Goal: Book appointment/travel/reservation

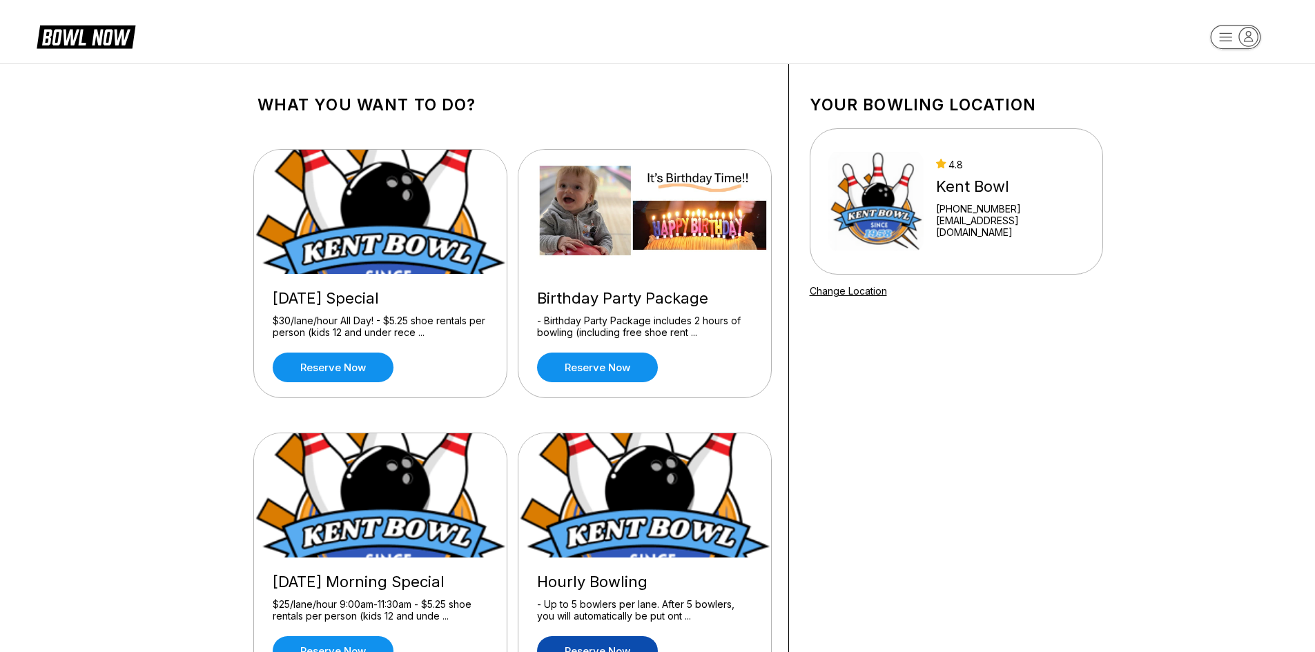
click at [607, 644] on link "Reserve now" at bounding box center [597, 651] width 121 height 30
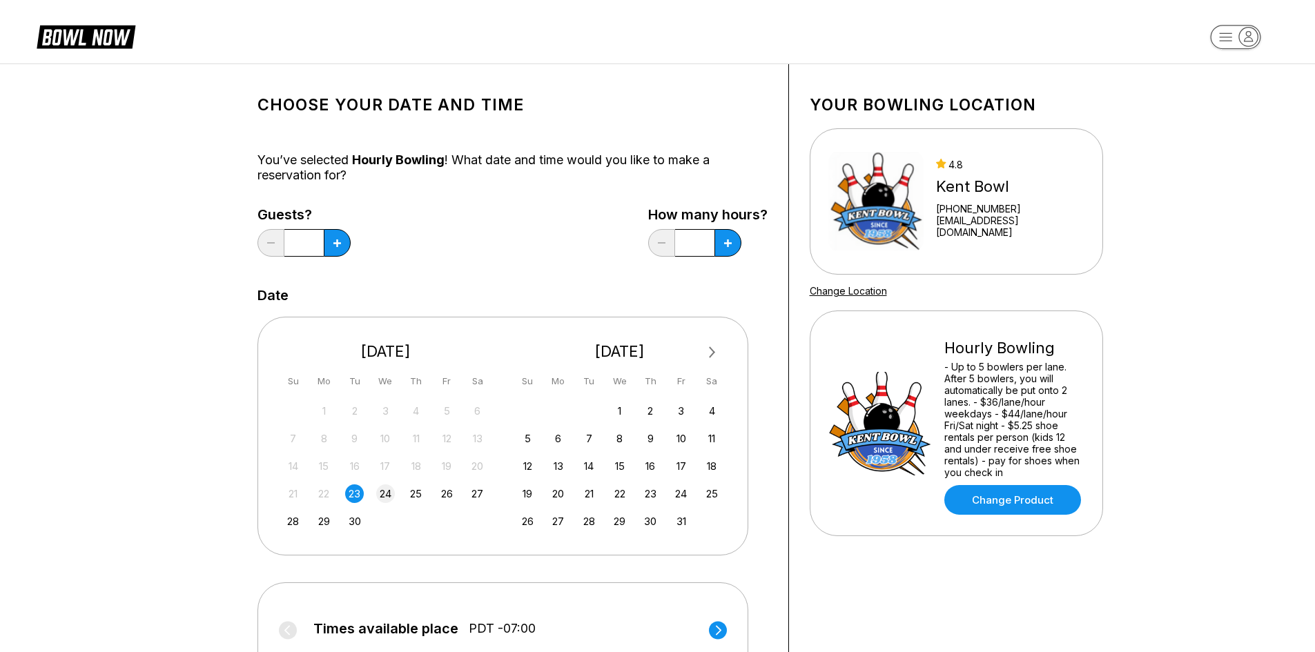
click at [389, 494] on div "24" at bounding box center [385, 494] width 19 height 19
click at [418, 493] on div "25" at bounding box center [416, 494] width 19 height 19
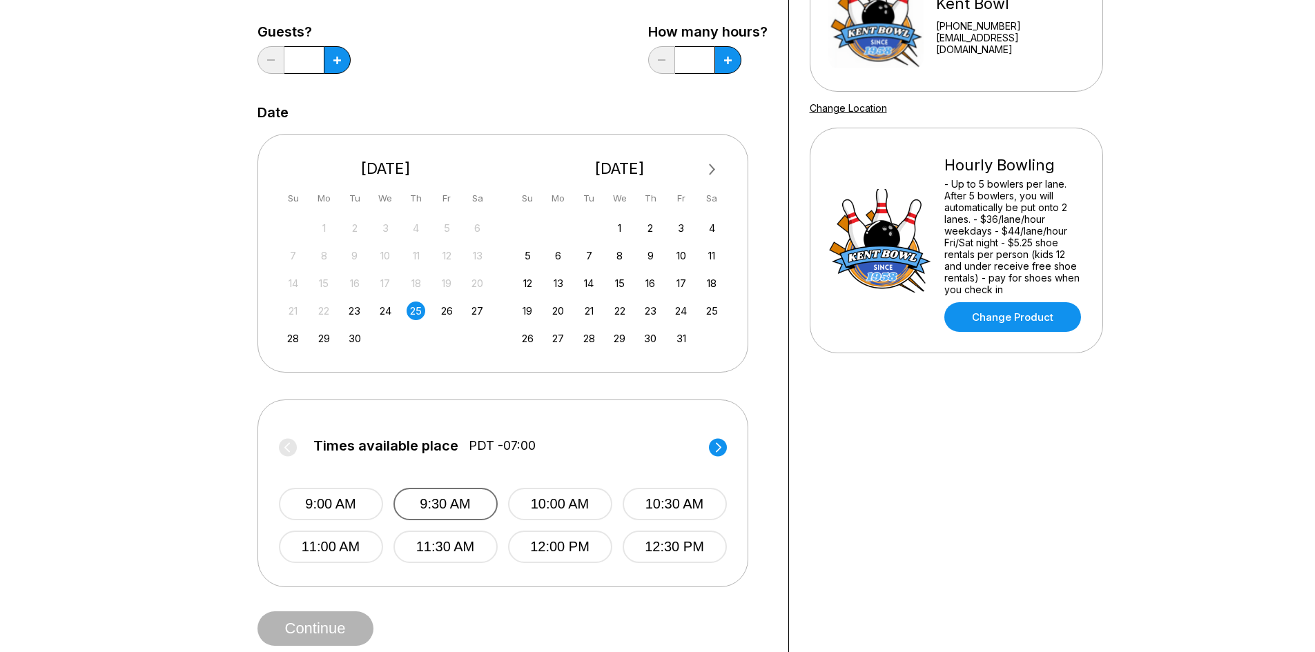
scroll to position [207, 0]
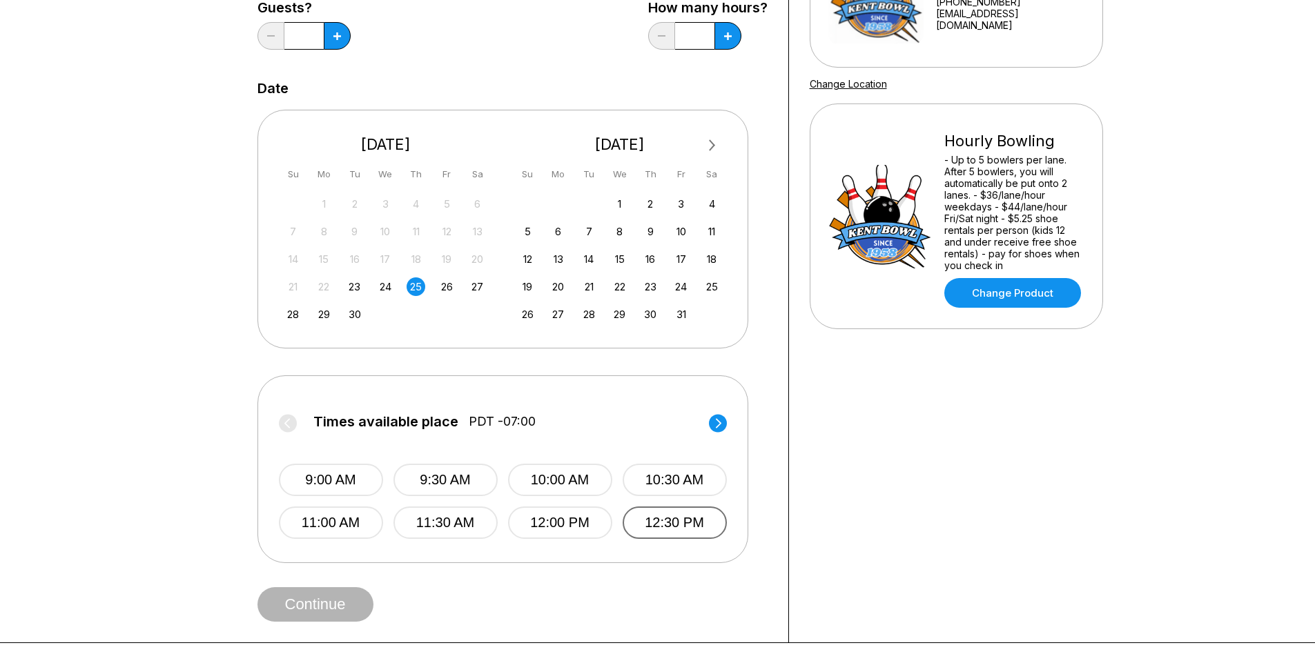
click at [676, 517] on button "12:30 PM" at bounding box center [675, 523] width 104 height 32
click at [336, 607] on button "Continue" at bounding box center [315, 604] width 116 height 35
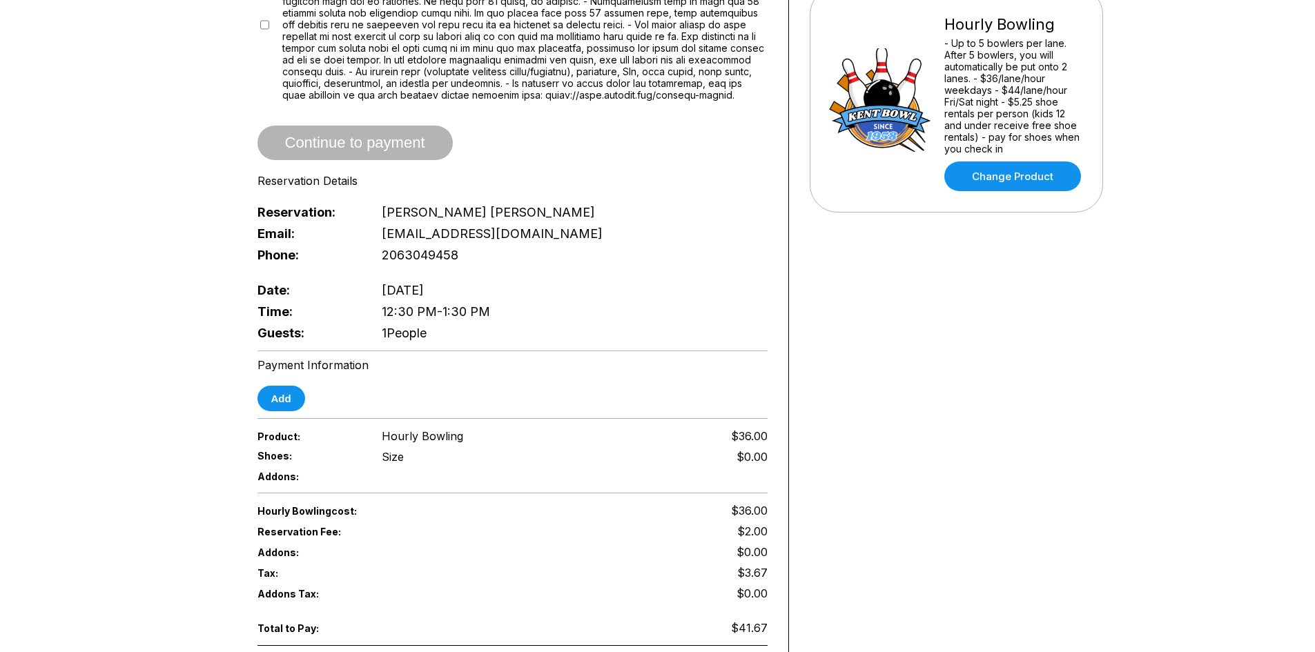
scroll to position [345, 0]
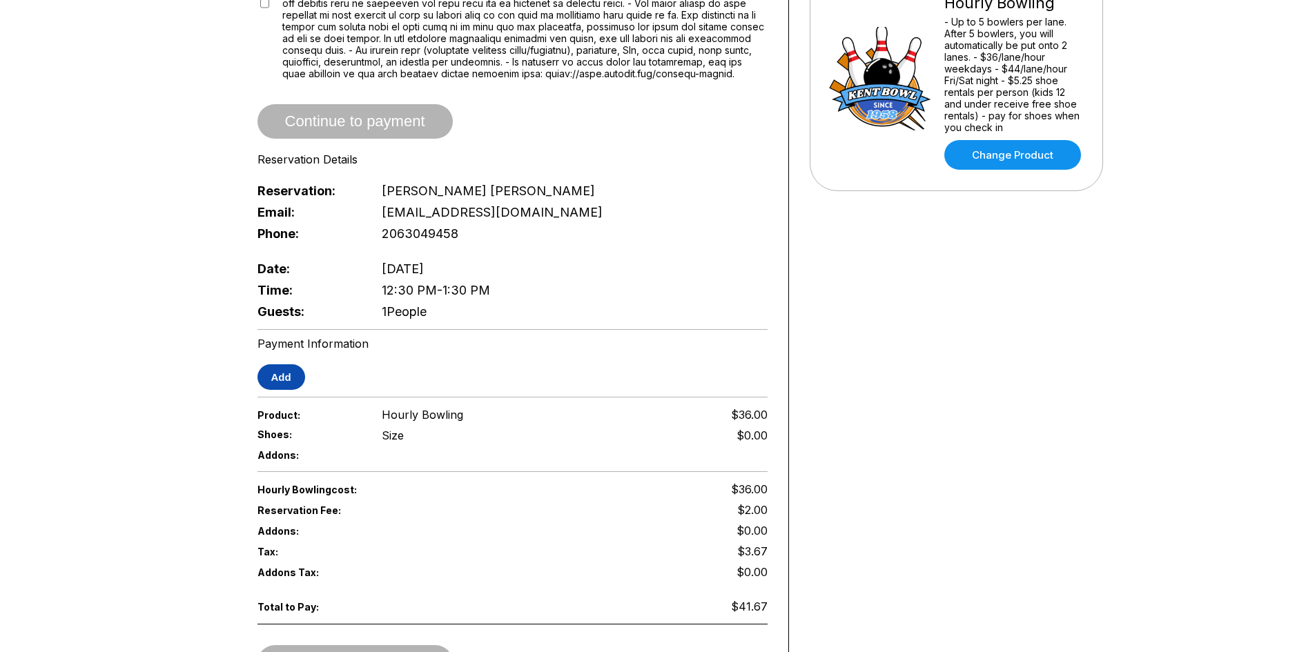
click at [284, 378] on button "Add" at bounding box center [281, 377] width 48 height 26
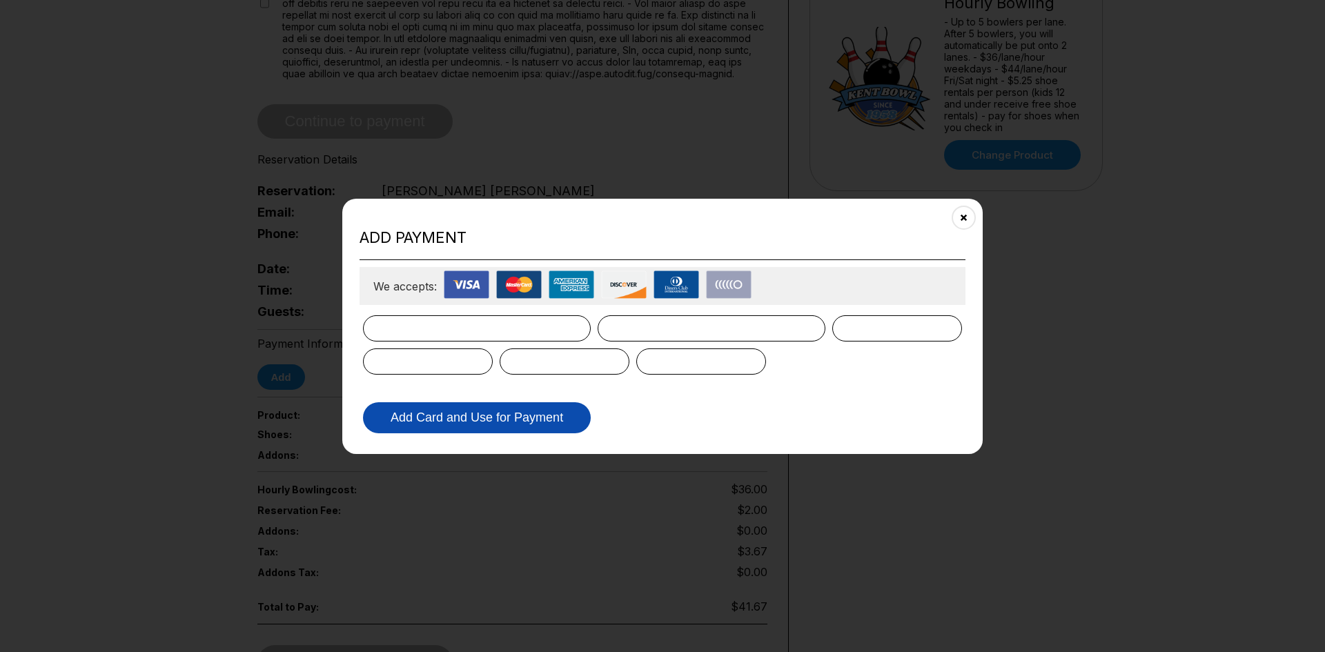
click at [440, 418] on button "Add Card and Use for Payment" at bounding box center [477, 417] width 228 height 31
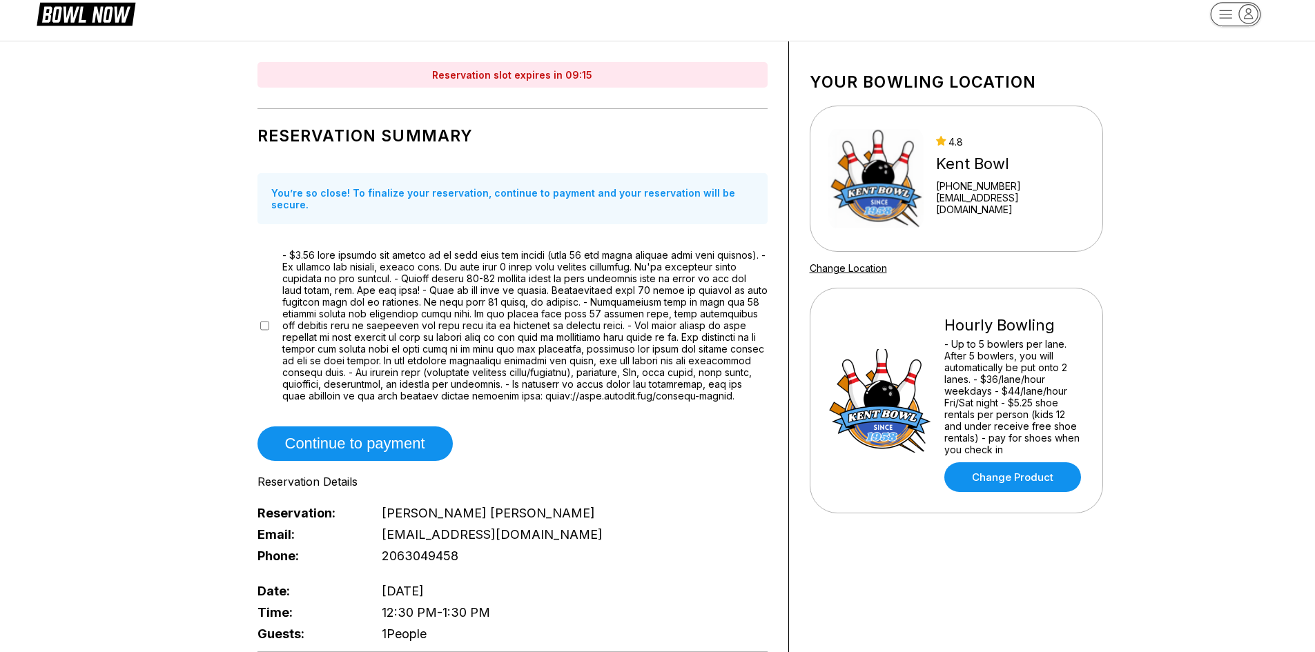
scroll to position [0, 0]
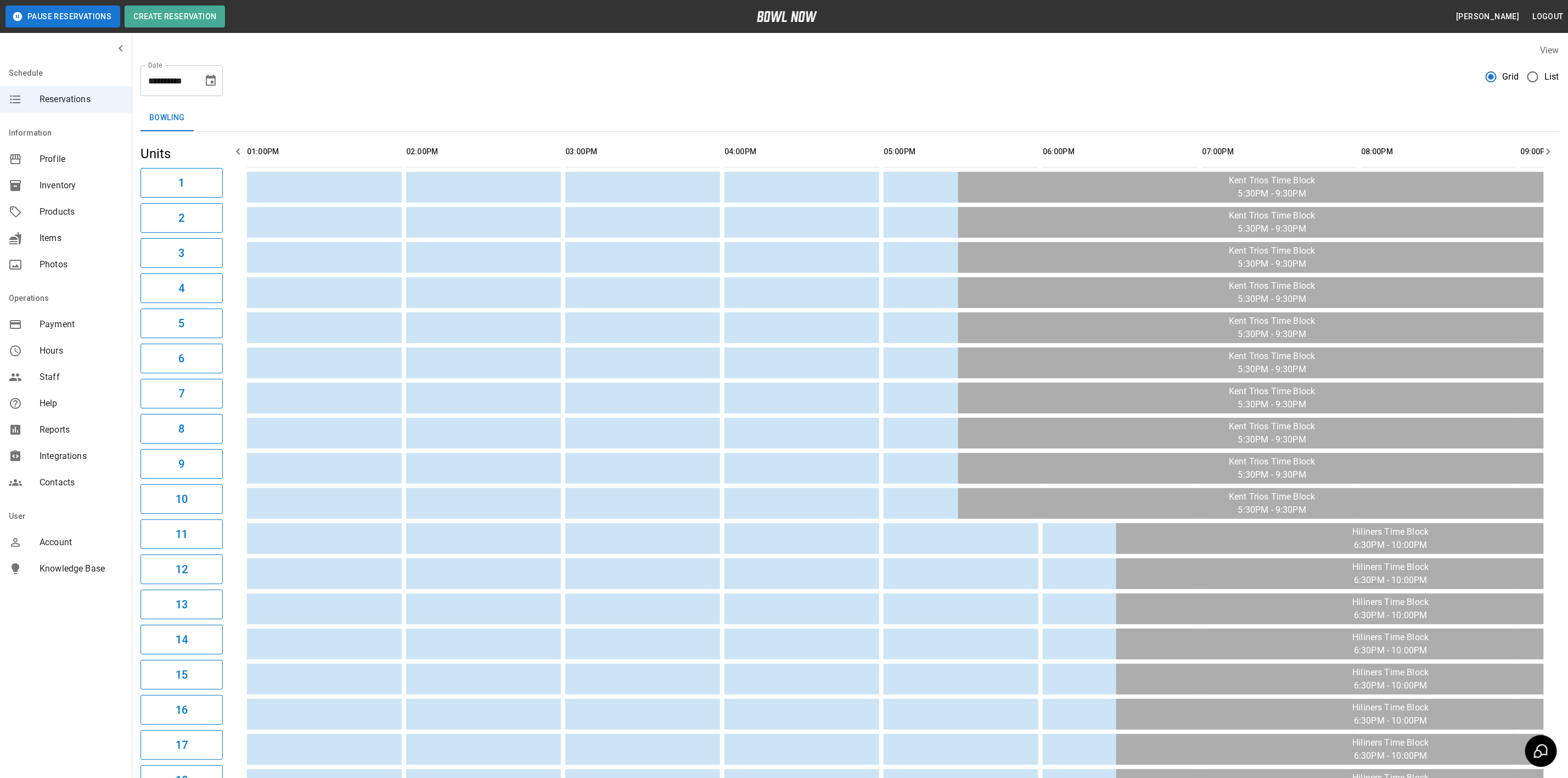
click at [1547, 76] on span "List" at bounding box center [1552, 76] width 15 height 14
